Goal: Feedback & Contribution: Leave review/rating

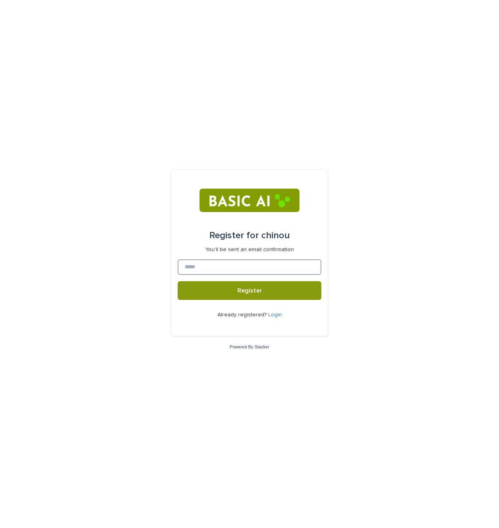
click at [274, 272] on input at bounding box center [250, 267] width 144 height 16
type input "**********"
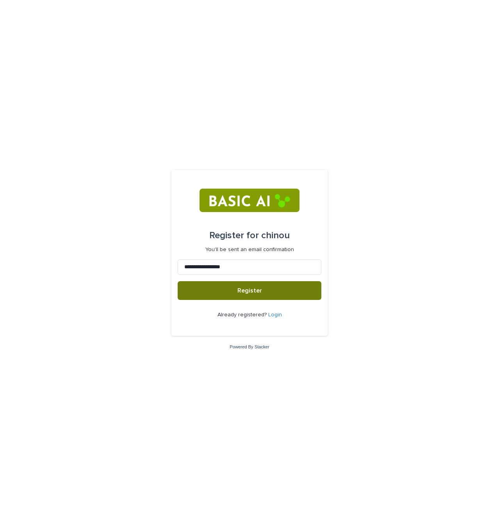
click at [197, 293] on button "Register" at bounding box center [250, 290] width 144 height 19
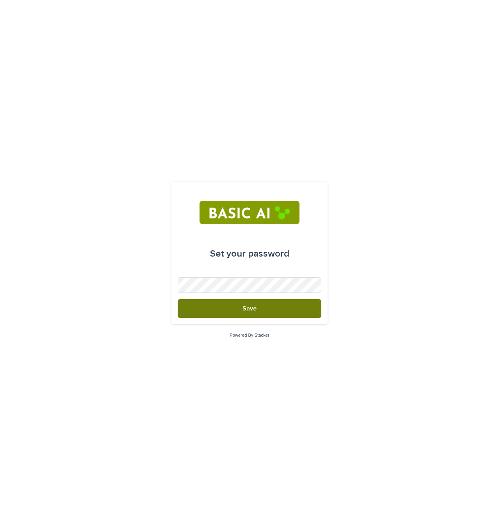
click at [254, 303] on button "Save" at bounding box center [250, 308] width 144 height 19
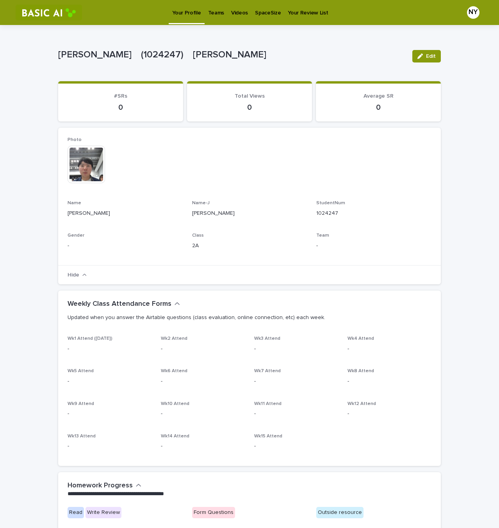
click at [238, 11] on p "Videos" at bounding box center [239, 8] width 17 height 16
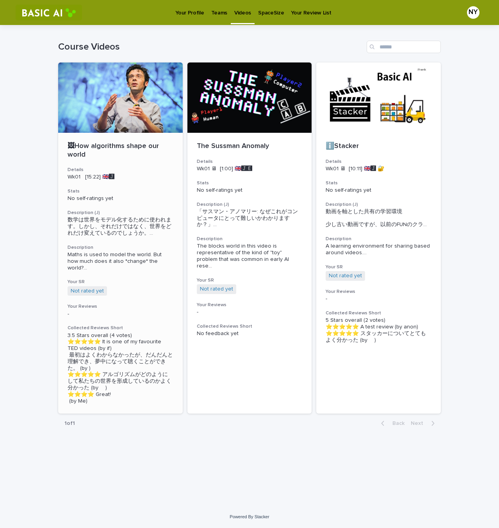
click at [118, 152] on p "🖼How algorithms shape our world" at bounding box center [121, 150] width 106 height 17
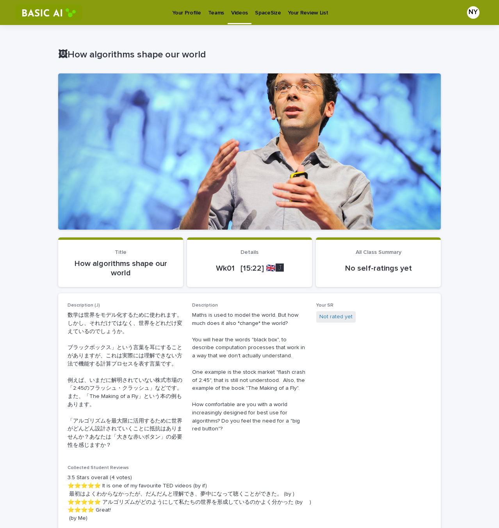
click at [185, 12] on p "Your Profile" at bounding box center [186, 8] width 29 height 16
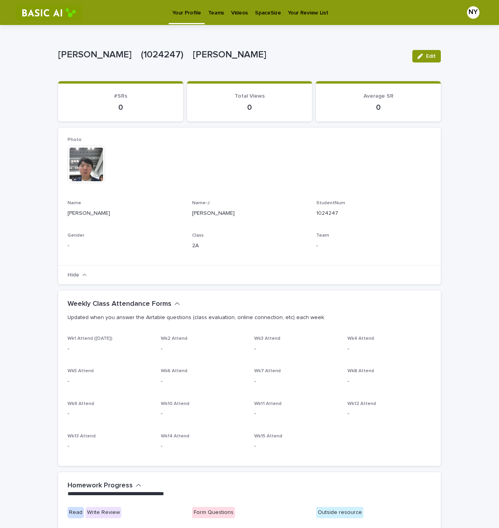
click at [242, 13] on p "Videos" at bounding box center [239, 8] width 17 height 16
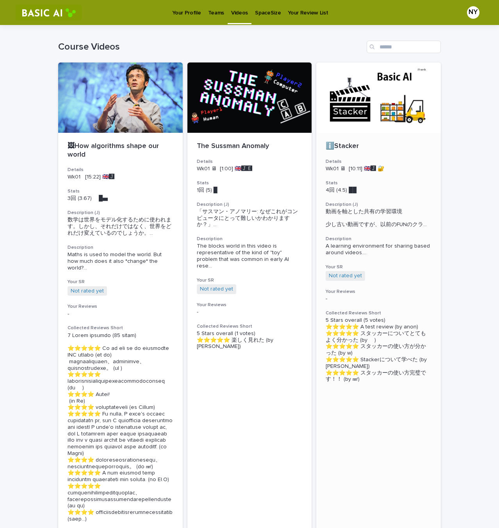
click at [360, 104] on div at bounding box center [379, 98] width 125 height 70
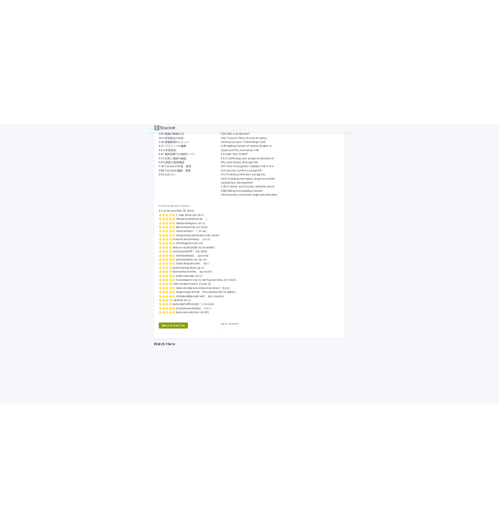
scroll to position [338, 0]
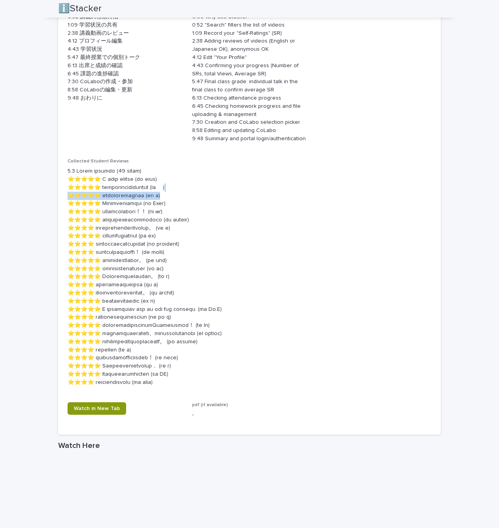
click at [299, 193] on p at bounding box center [250, 277] width 364 height 220
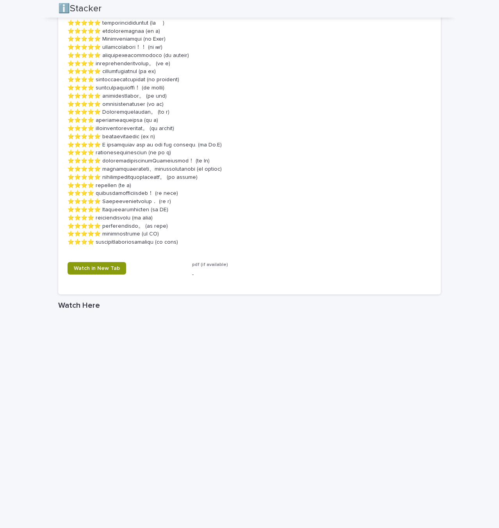
scroll to position [697, 0]
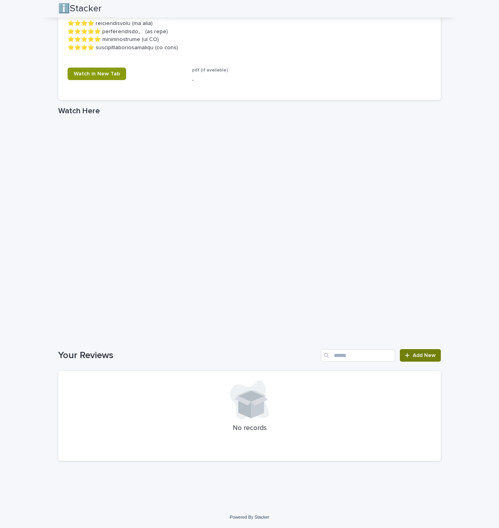
click at [426, 358] on link "Add New" at bounding box center [420, 355] width 41 height 13
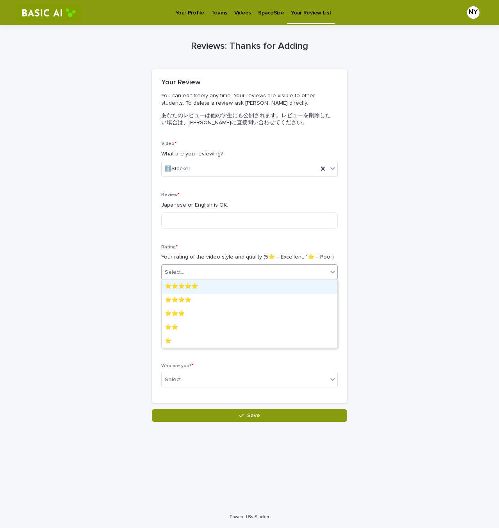
click at [249, 267] on div "Select..." at bounding box center [245, 272] width 166 height 13
click at [210, 297] on div "⭐️⭐️⭐️⭐️" at bounding box center [250, 301] width 176 height 14
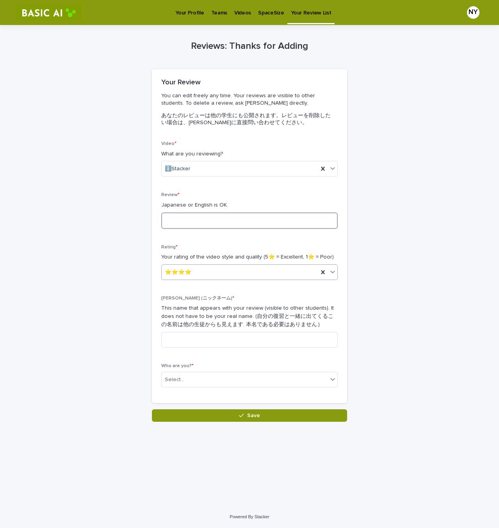
click at [218, 218] on textarea at bounding box center [249, 221] width 177 height 16
type textarea "*"
type textarea "**********"
click at [211, 339] on input at bounding box center [249, 340] width 177 height 16
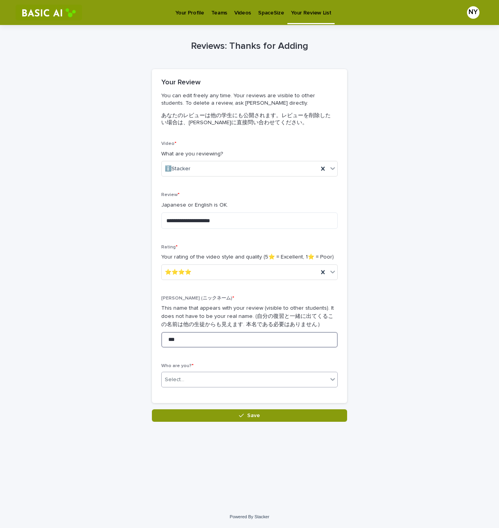
type input "***"
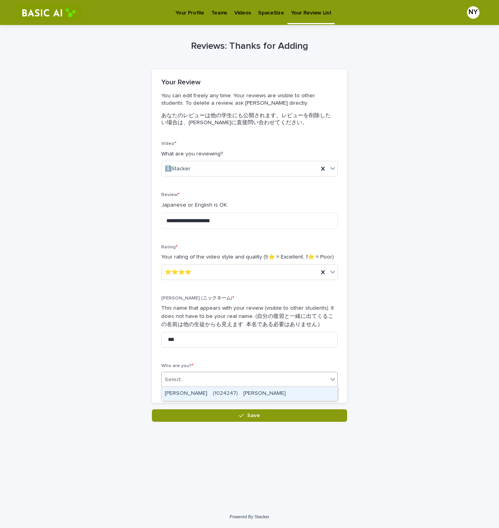
click at [258, 383] on div "Select..." at bounding box center [245, 380] width 166 height 13
click at [245, 396] on div "[PERSON_NAME]　(1024247)　[PERSON_NAME]" at bounding box center [250, 394] width 176 height 14
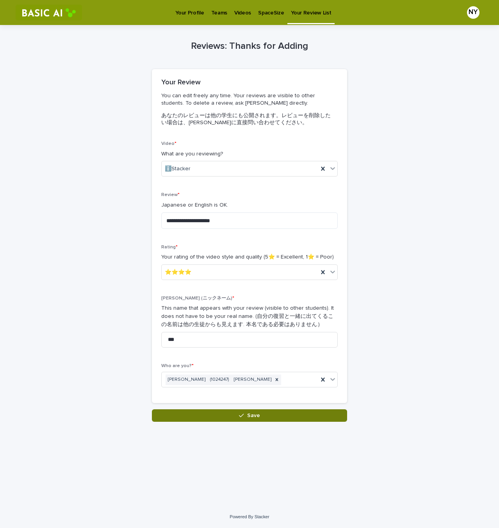
click at [201, 412] on button "Save" at bounding box center [249, 416] width 195 height 13
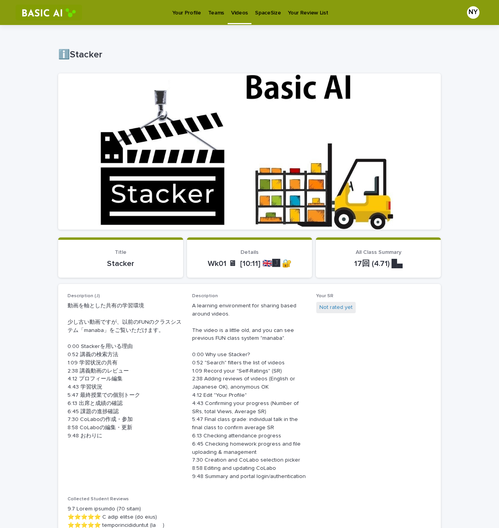
click at [234, 11] on p "Videos" at bounding box center [239, 8] width 17 height 16
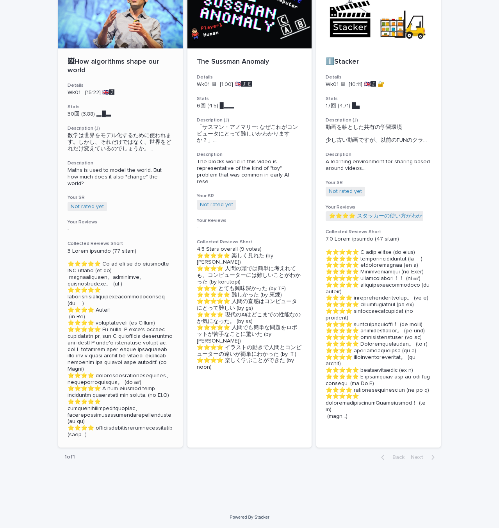
scroll to position [152, 0]
click at [346, 188] on link "Not rated yet" at bounding box center [345, 191] width 33 height 7
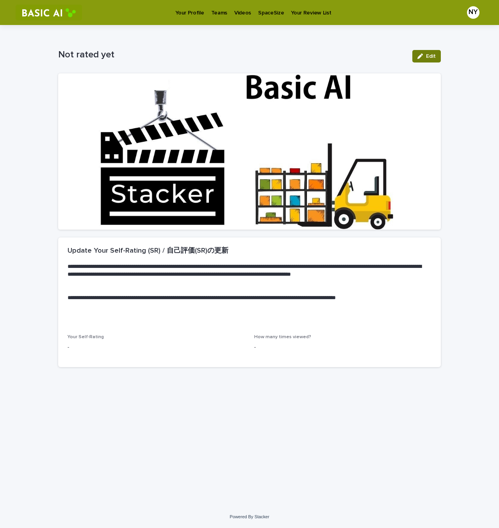
click at [424, 54] on div "button" at bounding box center [422, 56] width 9 height 5
click at [183, 351] on div "Select..." at bounding box center [151, 351] width 167 height 13
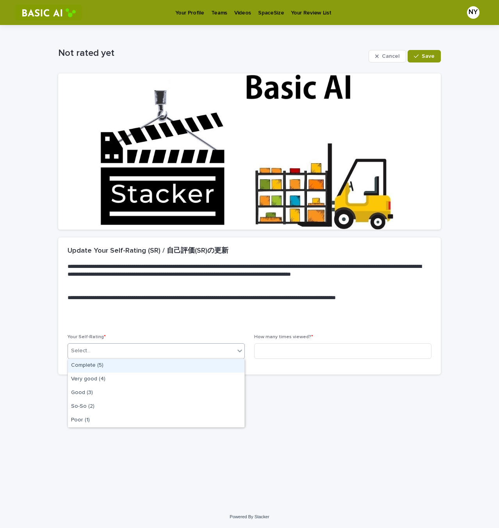
click at [165, 366] on div "Complete (5)" at bounding box center [156, 366] width 177 height 14
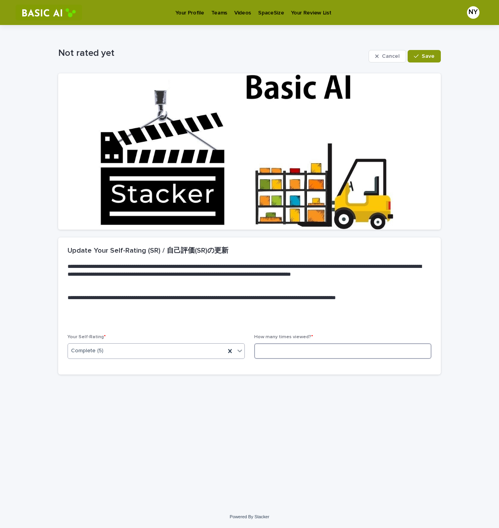
click at [383, 353] on input at bounding box center [342, 352] width 177 height 16
type input "*"
click at [424, 59] on button "Save" at bounding box center [424, 56] width 33 height 13
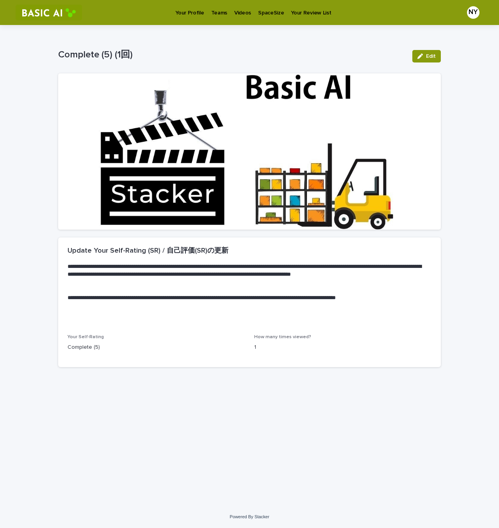
click at [243, 11] on p "Videos" at bounding box center [242, 8] width 17 height 16
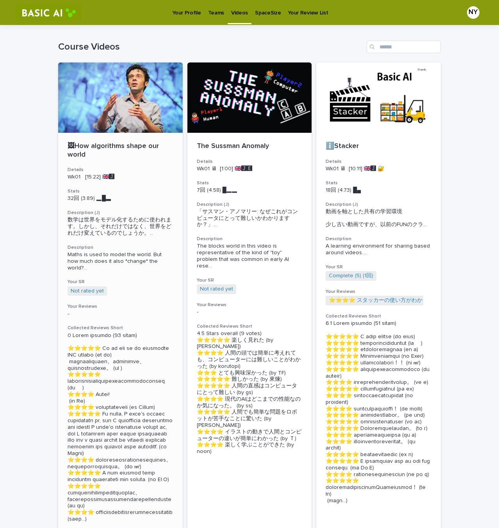
click at [151, 138] on div "🖼How algorithms shape our world Details Wk01 [15:22] 🇬🇧🅹️ Stats 32回 (3.89) ▂█▃　…" at bounding box center [120, 332] width 125 height 399
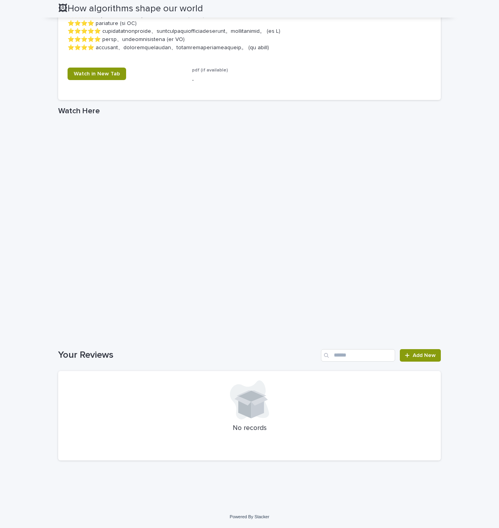
scroll to position [1055, 0]
click at [424, 358] on span "Add New" at bounding box center [424, 355] width 23 height 5
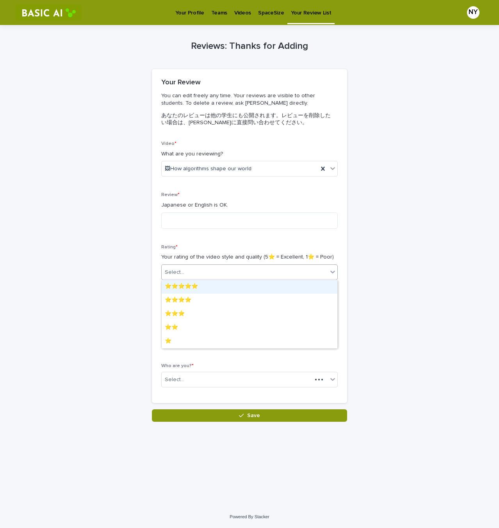
click at [214, 268] on div "Select..." at bounding box center [245, 272] width 166 height 13
click at [215, 286] on div "⭐️⭐️⭐️⭐️⭐️" at bounding box center [250, 287] width 176 height 14
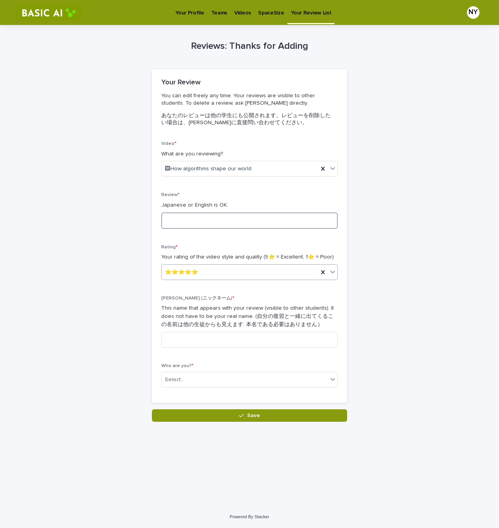
click at [180, 220] on textarea at bounding box center [249, 221] width 177 height 16
type textarea "*"
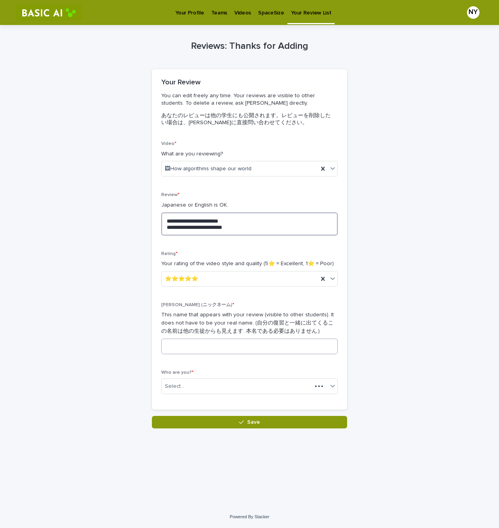
type textarea "**********"
click at [190, 347] on input at bounding box center [249, 347] width 177 height 16
type input "***"
click at [193, 380] on div "Select..." at bounding box center [245, 386] width 166 height 13
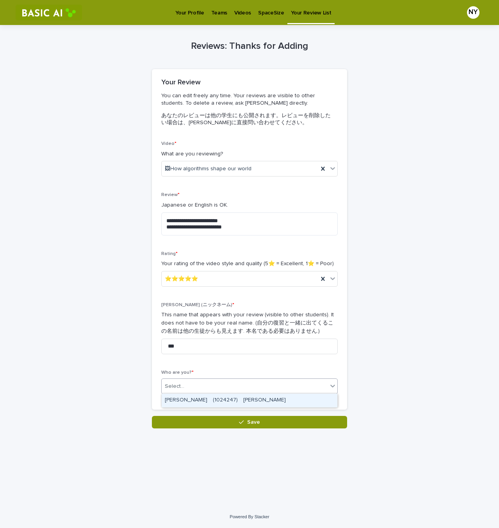
click at [201, 398] on div "[PERSON_NAME]　(1024247)　[PERSON_NAME]" at bounding box center [250, 401] width 176 height 14
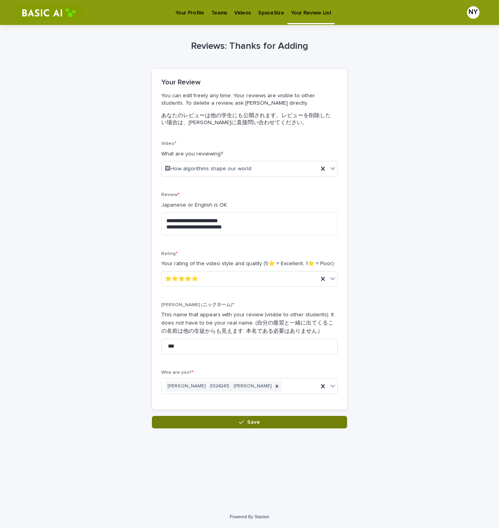
click at [193, 420] on button "Save" at bounding box center [249, 422] width 195 height 13
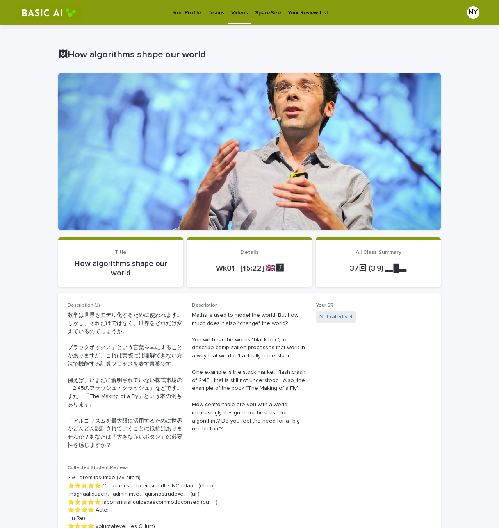
click at [191, 11] on p "Your Profile" at bounding box center [186, 8] width 29 height 16
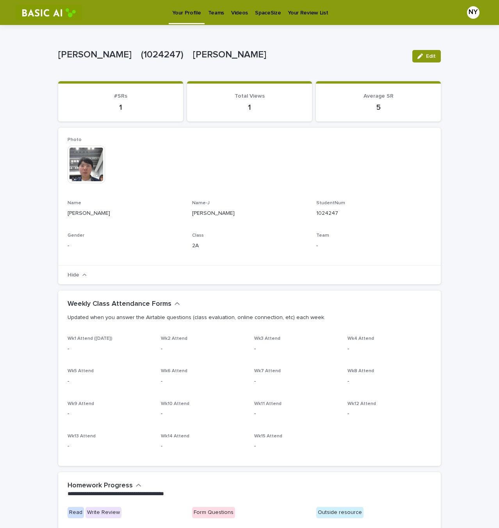
click at [236, 11] on p "Videos" at bounding box center [239, 8] width 17 height 16
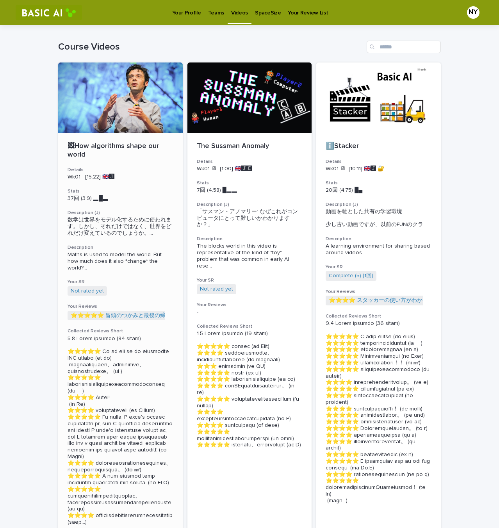
click at [92, 288] on link "Not rated yet" at bounding box center [87, 291] width 33 height 7
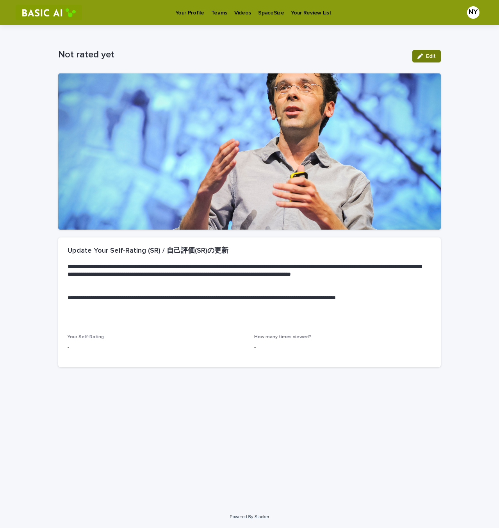
click at [424, 50] on button "Edit" at bounding box center [427, 56] width 29 height 13
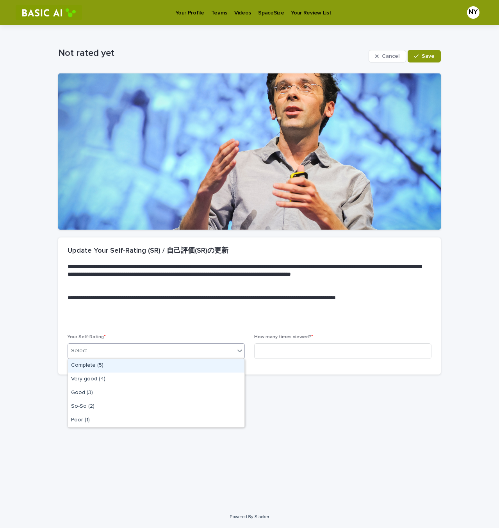
click at [170, 348] on div "Select..." at bounding box center [151, 351] width 167 height 13
click at [145, 368] on div "Complete (5)" at bounding box center [156, 366] width 177 height 14
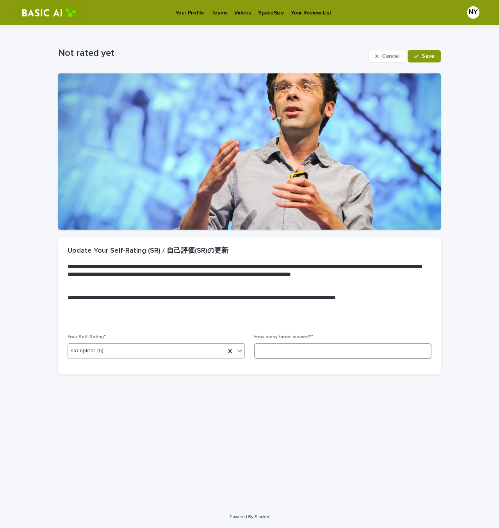
click at [370, 351] on input at bounding box center [342, 352] width 177 height 16
type input "*"
click at [433, 57] on span "Save" at bounding box center [428, 56] width 13 height 5
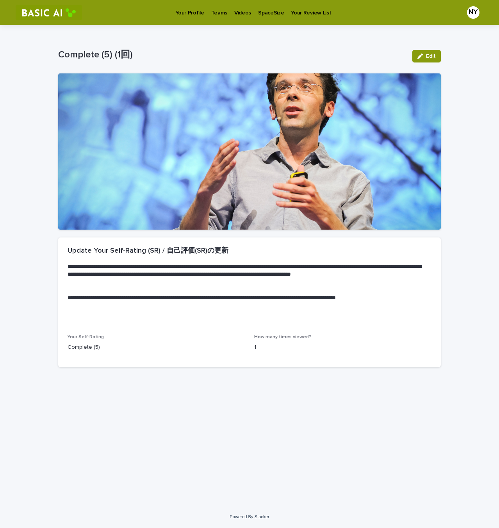
click at [183, 10] on p "Your Profile" at bounding box center [189, 8] width 29 height 16
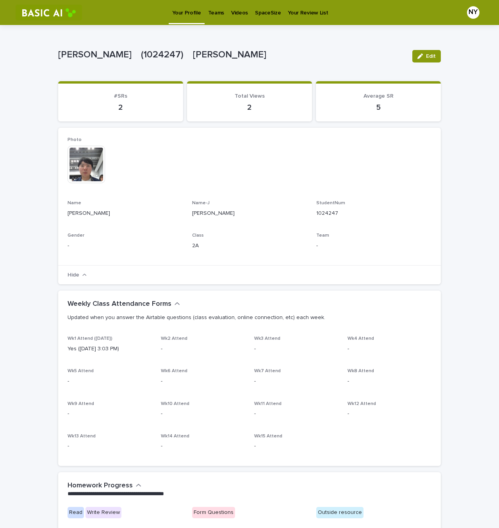
click at [217, 11] on p "Teams" at bounding box center [216, 8] width 16 height 16
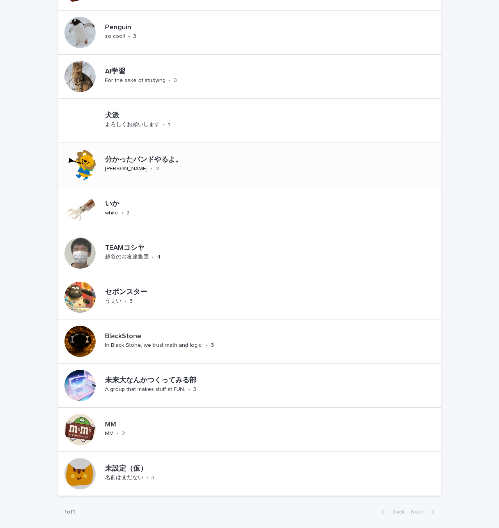
scroll to position [274, 0]
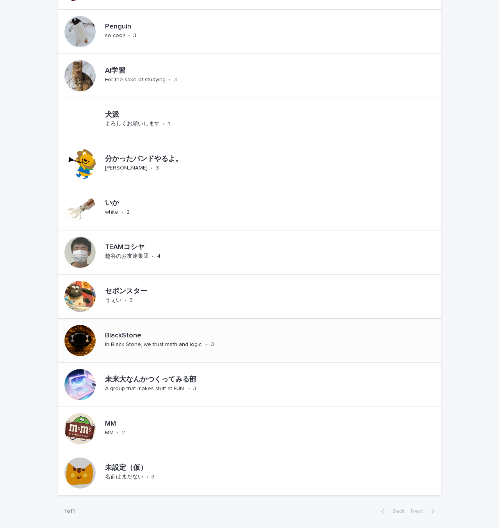
click at [166, 340] on div "In Black Stone, we trust math and logic." at bounding box center [154, 344] width 98 height 8
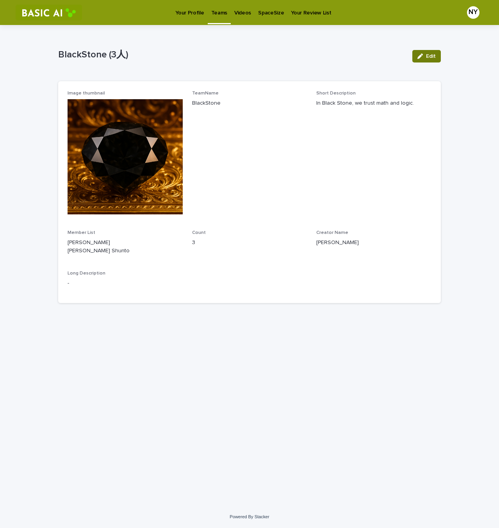
click at [427, 58] on span "Edit" at bounding box center [431, 56] width 10 height 5
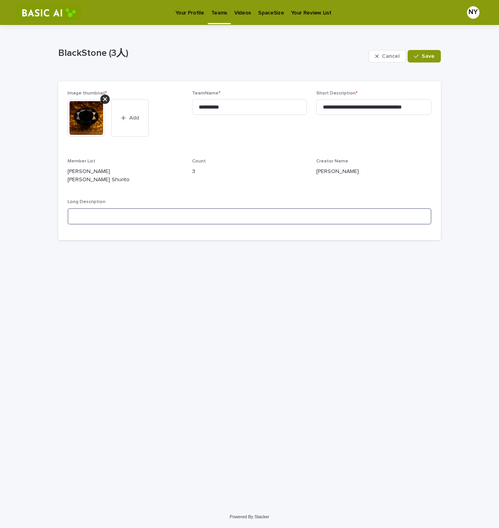
click at [102, 225] on textarea at bounding box center [250, 216] width 364 height 16
click at [191, 13] on p "Your Profile" at bounding box center [189, 8] width 29 height 16
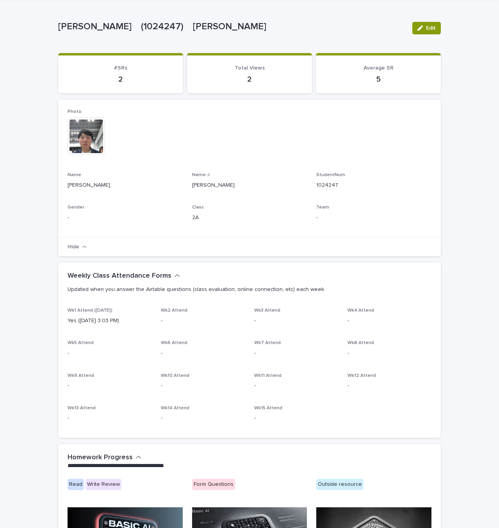
scroll to position [39, 0]
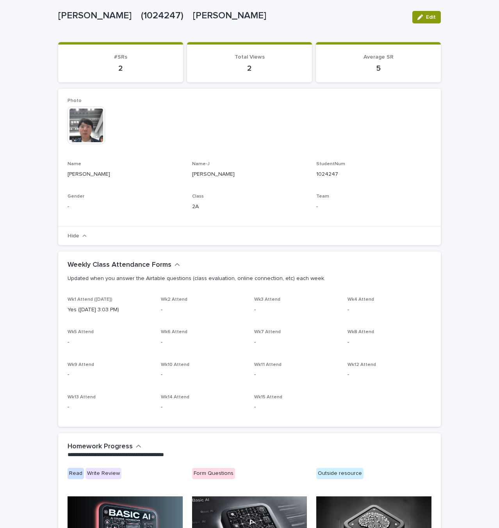
click at [320, 203] on p "-" at bounding box center [374, 207] width 115 height 8
click at [320, 196] on span "Team" at bounding box center [323, 196] width 13 height 5
click at [317, 206] on p "-" at bounding box center [374, 207] width 115 height 8
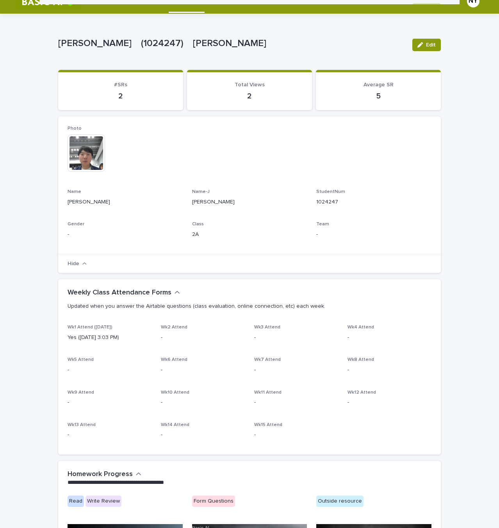
scroll to position [0, 0]
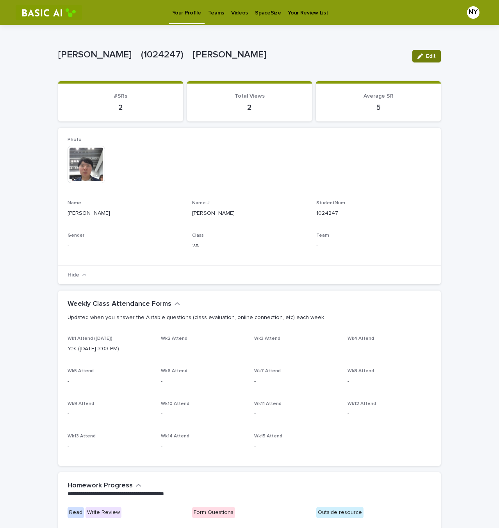
click at [430, 57] on span "Edit" at bounding box center [431, 56] width 10 height 5
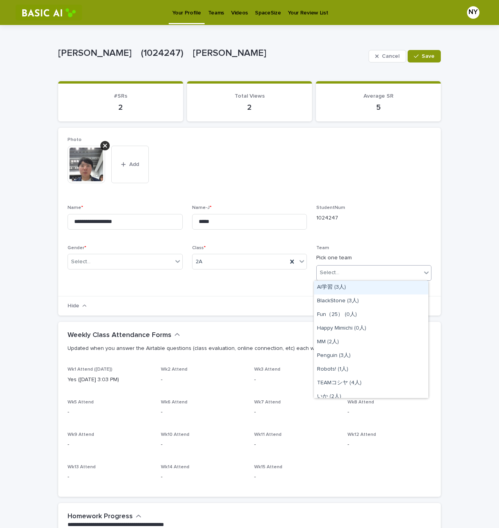
click at [396, 271] on div "Select..." at bounding box center [369, 273] width 105 height 13
click at [377, 301] on div "BlackStone (3人)" at bounding box center [371, 302] width 115 height 14
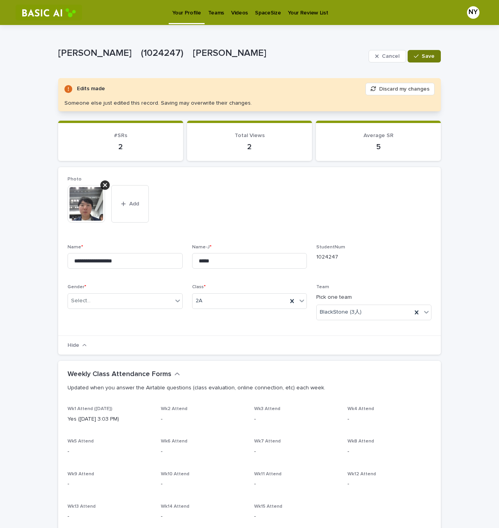
click at [426, 54] on span "Save" at bounding box center [428, 56] width 13 height 5
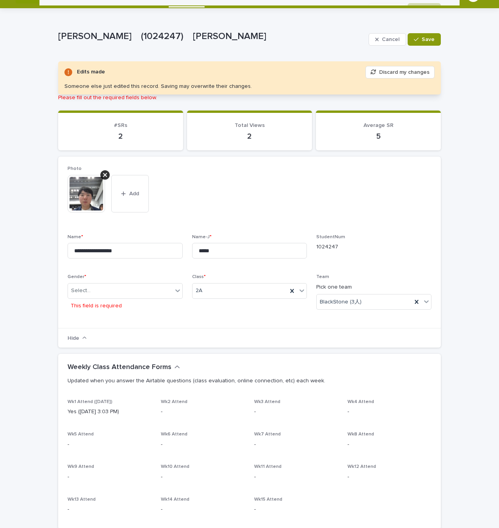
scroll to position [14, 0]
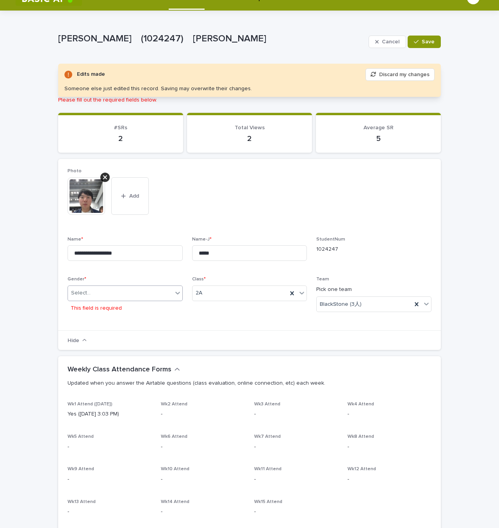
click at [149, 294] on div "Select..." at bounding box center [120, 293] width 105 height 13
click at [111, 311] on div "M" at bounding box center [122, 308] width 115 height 14
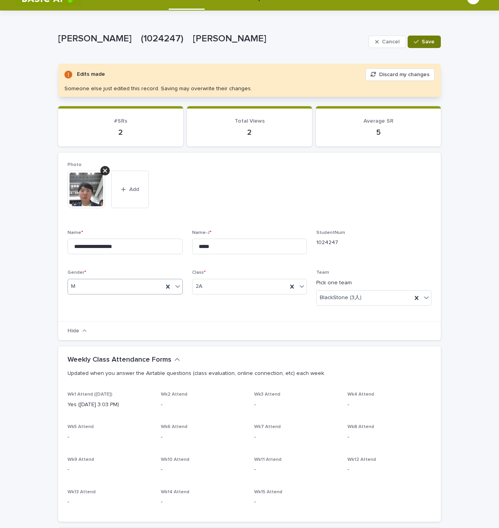
click at [427, 43] on span "Save" at bounding box center [428, 41] width 13 height 5
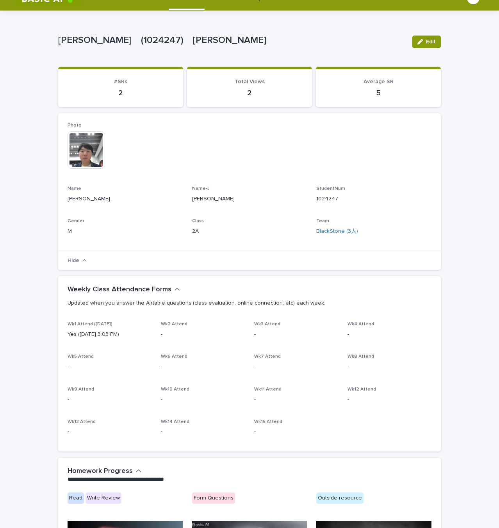
scroll to position [0, 0]
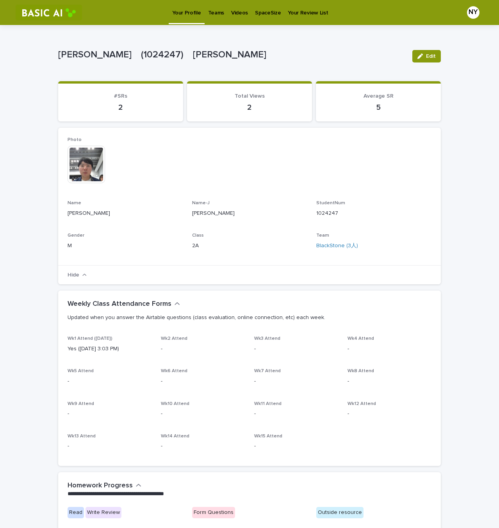
click at [215, 11] on p "Teams" at bounding box center [216, 8] width 16 height 16
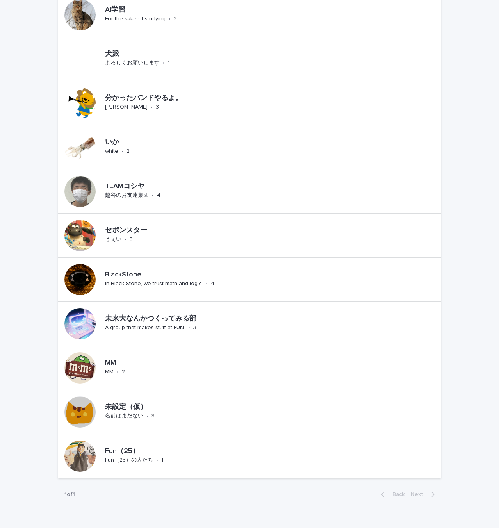
scroll to position [352, 0]
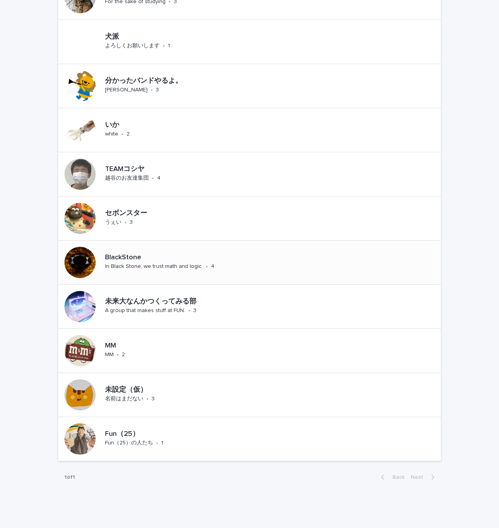
click at [129, 260] on p "BlackStone" at bounding box center [178, 258] width 146 height 9
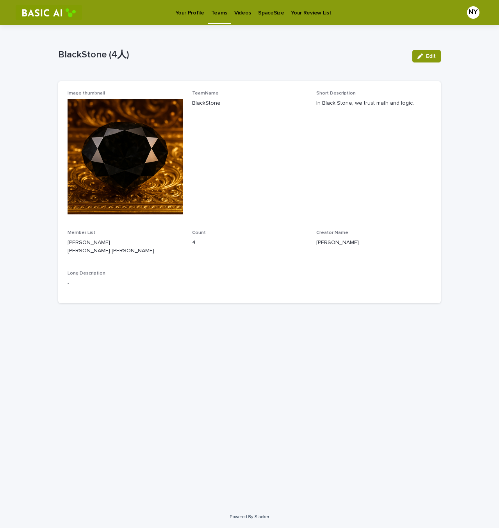
click at [186, 11] on p "Your Profile" at bounding box center [189, 8] width 29 height 16
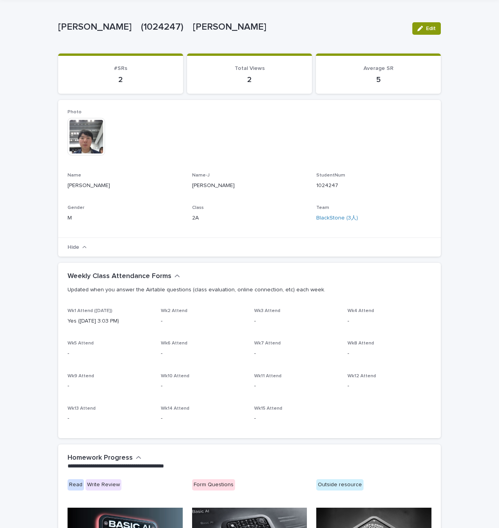
scroll to position [78, 0]
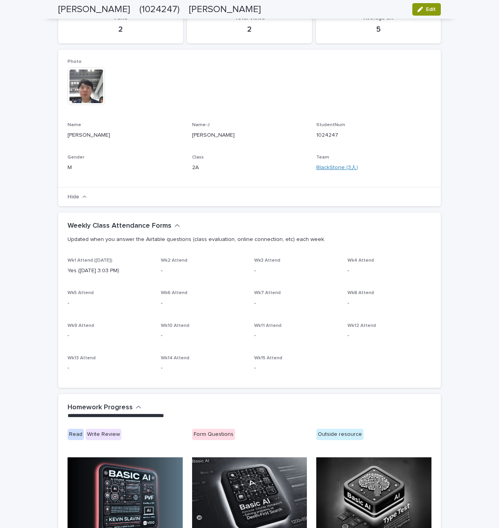
click at [348, 168] on link "BlackStone (3人)" at bounding box center [338, 168] width 42 height 8
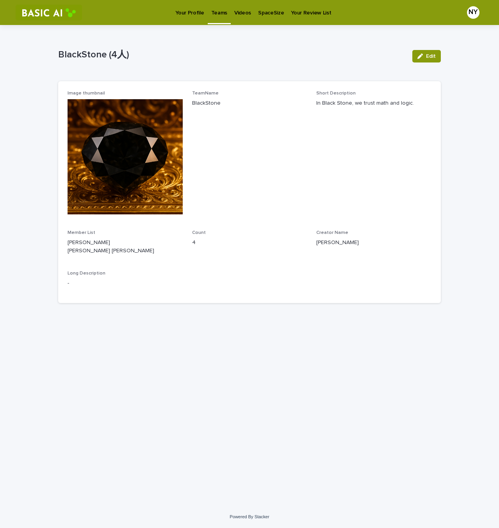
click at [195, 11] on p "Your Profile" at bounding box center [189, 8] width 29 height 16
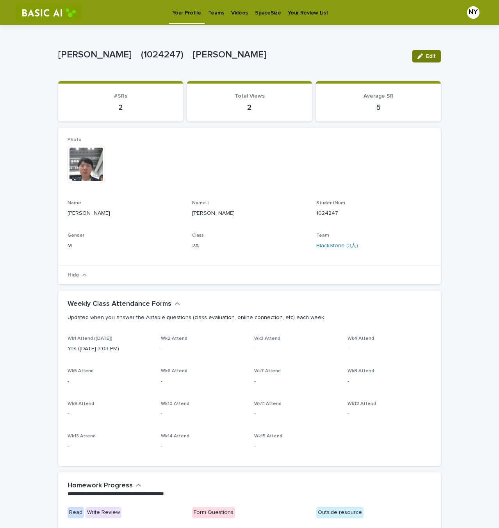
click at [426, 60] on button "Edit" at bounding box center [427, 56] width 29 height 13
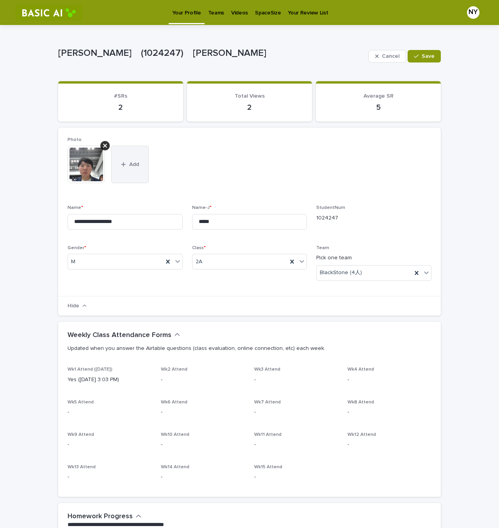
click at [127, 168] on button "Add" at bounding box center [130, 165] width 38 height 38
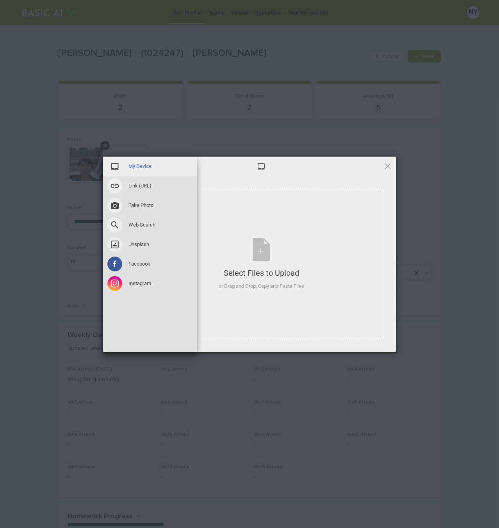
click at [140, 164] on span "My Device" at bounding box center [140, 166] width 23 height 7
click at [141, 165] on span "My Device" at bounding box center [140, 166] width 23 height 7
click at [133, 168] on span "My Device" at bounding box center [140, 166] width 23 height 7
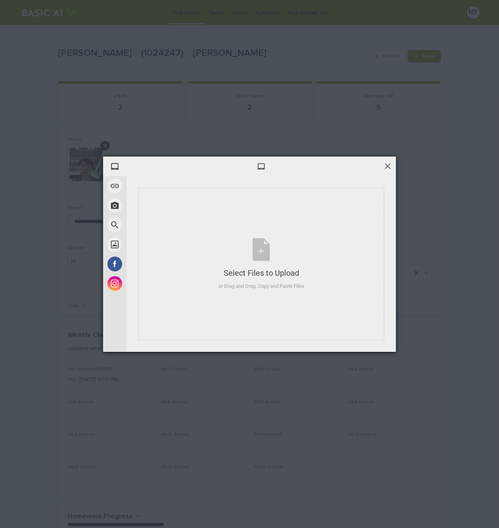
click at [389, 166] on span at bounding box center [388, 166] width 9 height 9
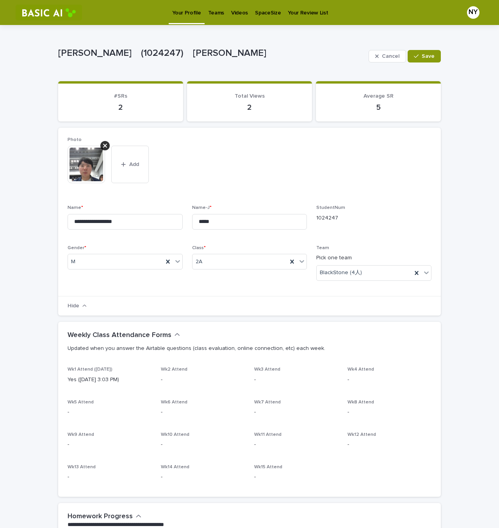
scroll to position [39, 0]
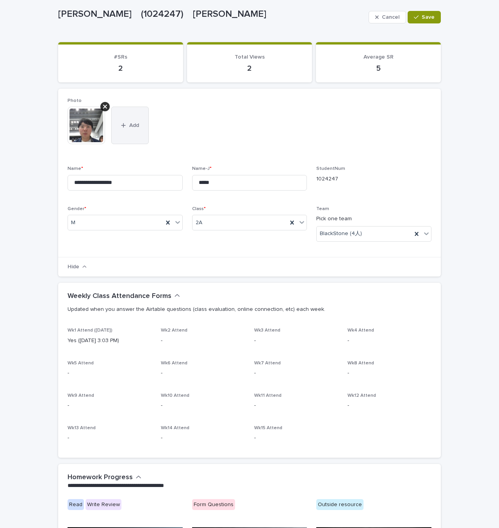
click at [125, 139] on button "Add" at bounding box center [130, 126] width 38 height 38
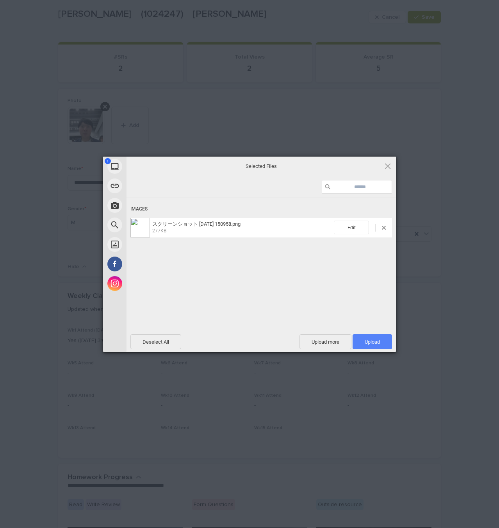
click at [374, 340] on span "Upload 1" at bounding box center [372, 342] width 15 height 6
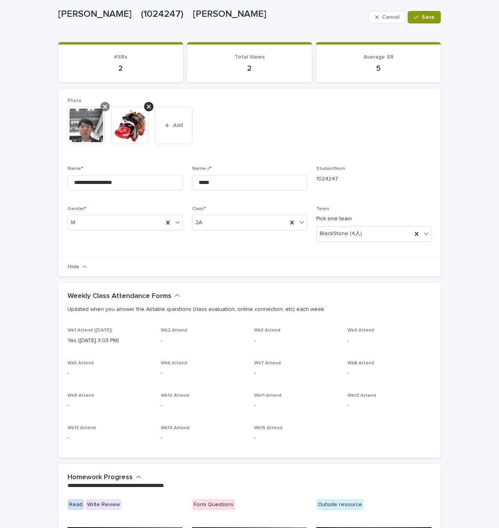
click at [103, 106] on icon at bounding box center [105, 107] width 4 height 6
click at [422, 16] on span "Save" at bounding box center [428, 16] width 13 height 5
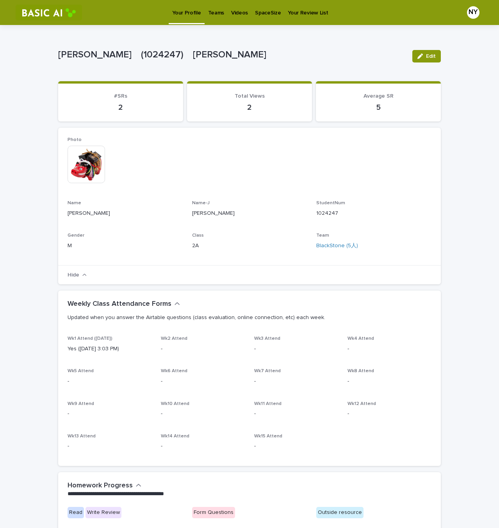
scroll to position [0, 0]
click at [211, 14] on p "Teams" at bounding box center [216, 8] width 16 height 16
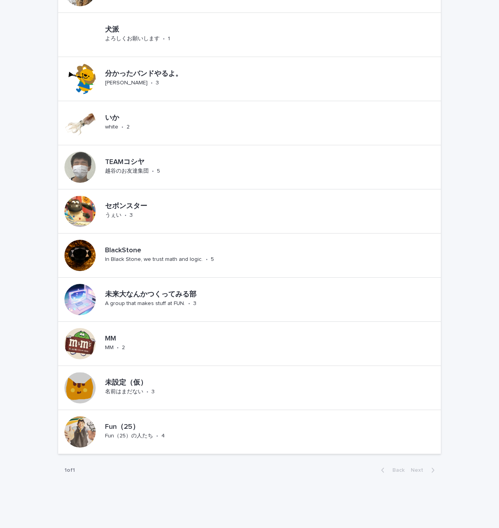
scroll to position [370, 0]
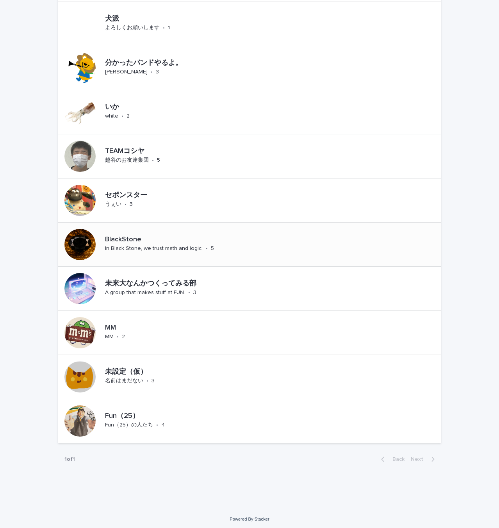
click at [136, 242] on p "BlackStone" at bounding box center [177, 240] width 145 height 9
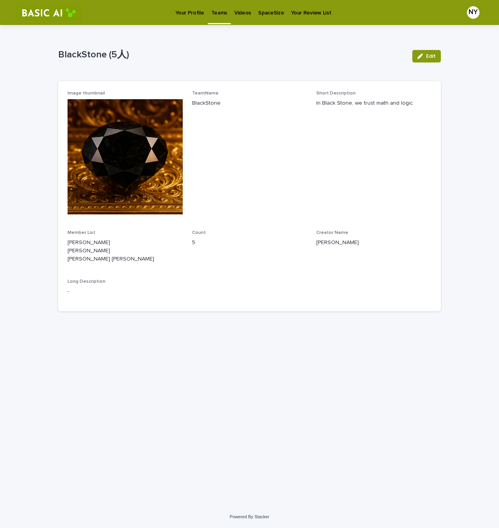
click at [191, 13] on p "Your Profile" at bounding box center [189, 8] width 29 height 16
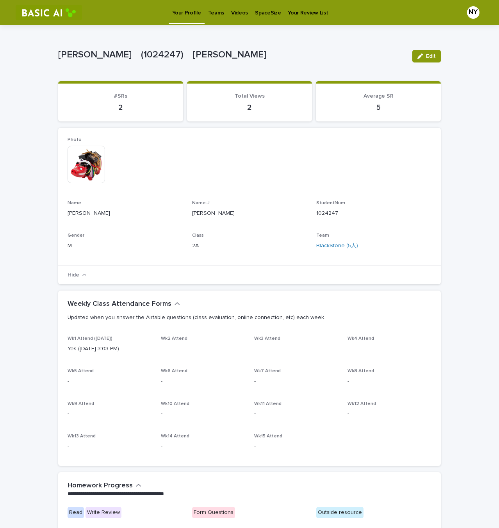
click at [342, 41] on div "[PERSON_NAME]　(1024247)　[PERSON_NAME]" at bounding box center [249, 56] width 383 height 31
